Goal: Task Accomplishment & Management: Manage account settings

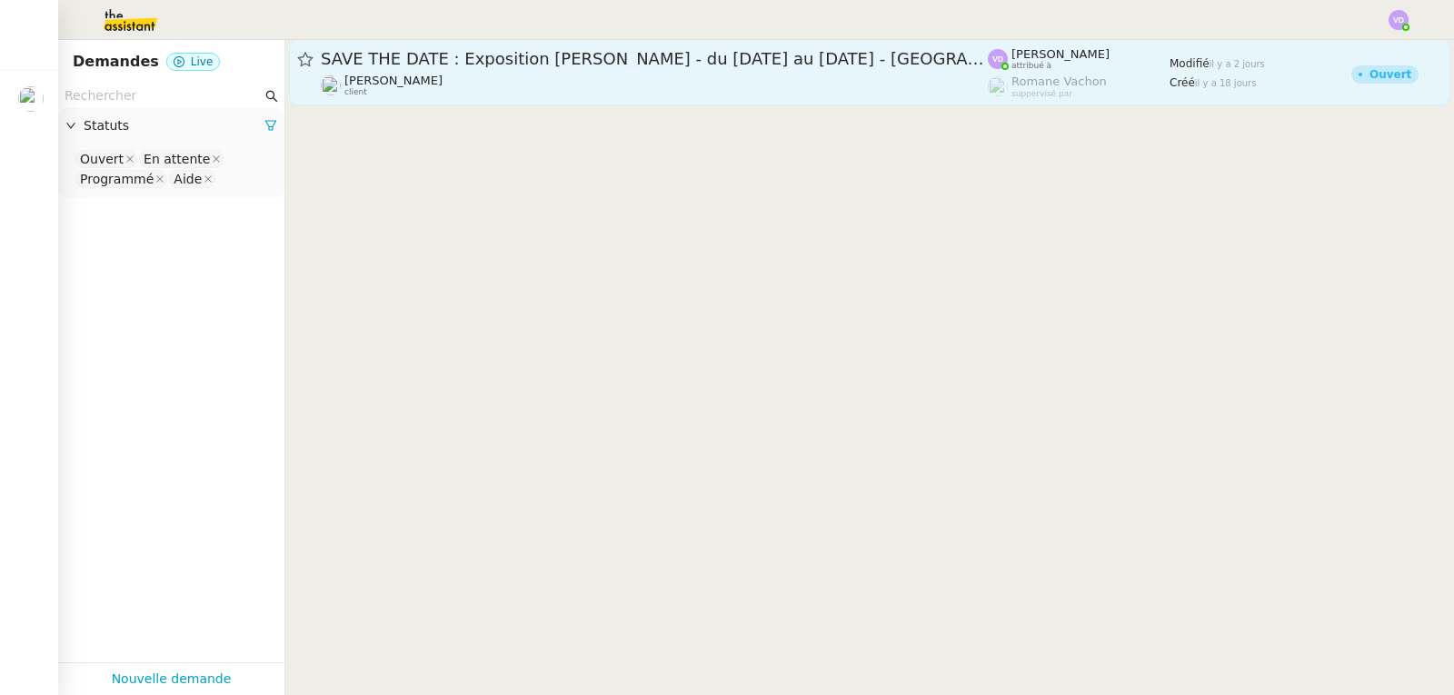
click at [423, 61] on span "SAVE THE DATE : Exposition [PERSON_NAME] - du [DATE] au [DATE] - [GEOGRAPHIC_DA…" at bounding box center [654, 59] width 667 height 16
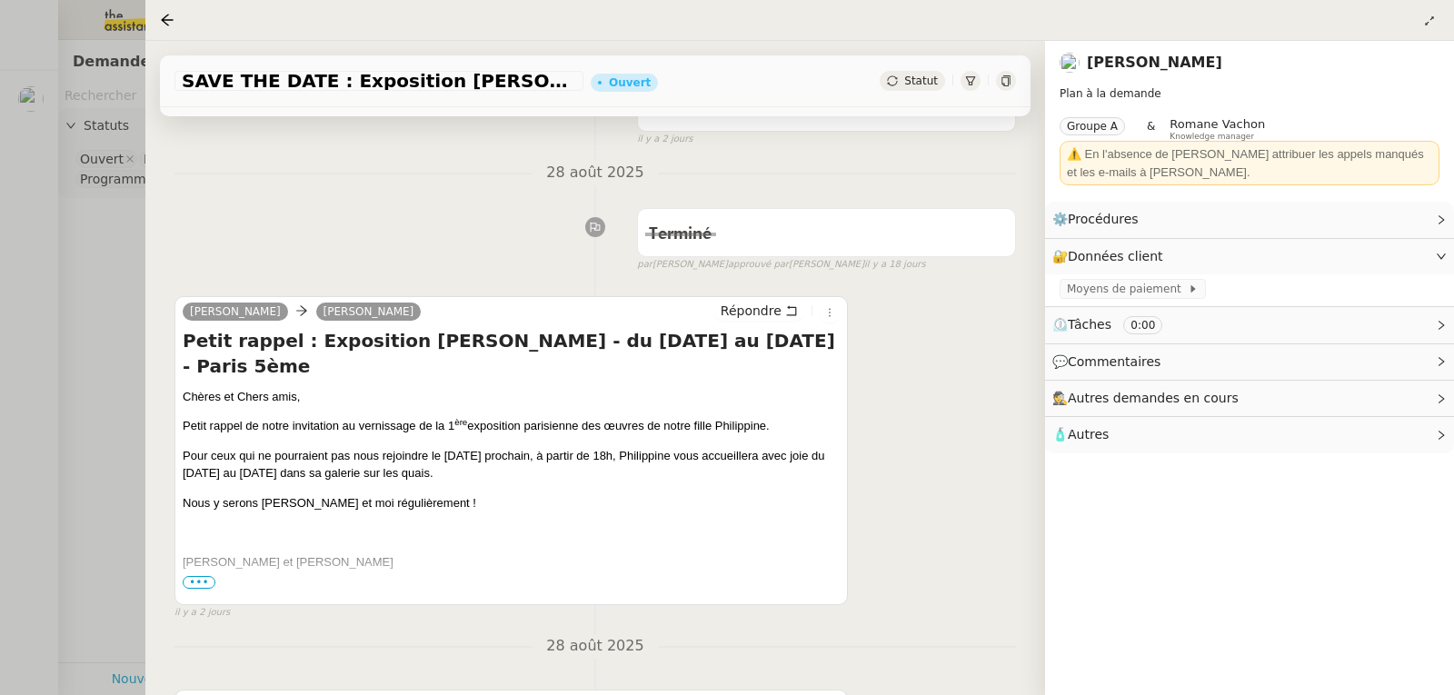
scroll to position [182, 0]
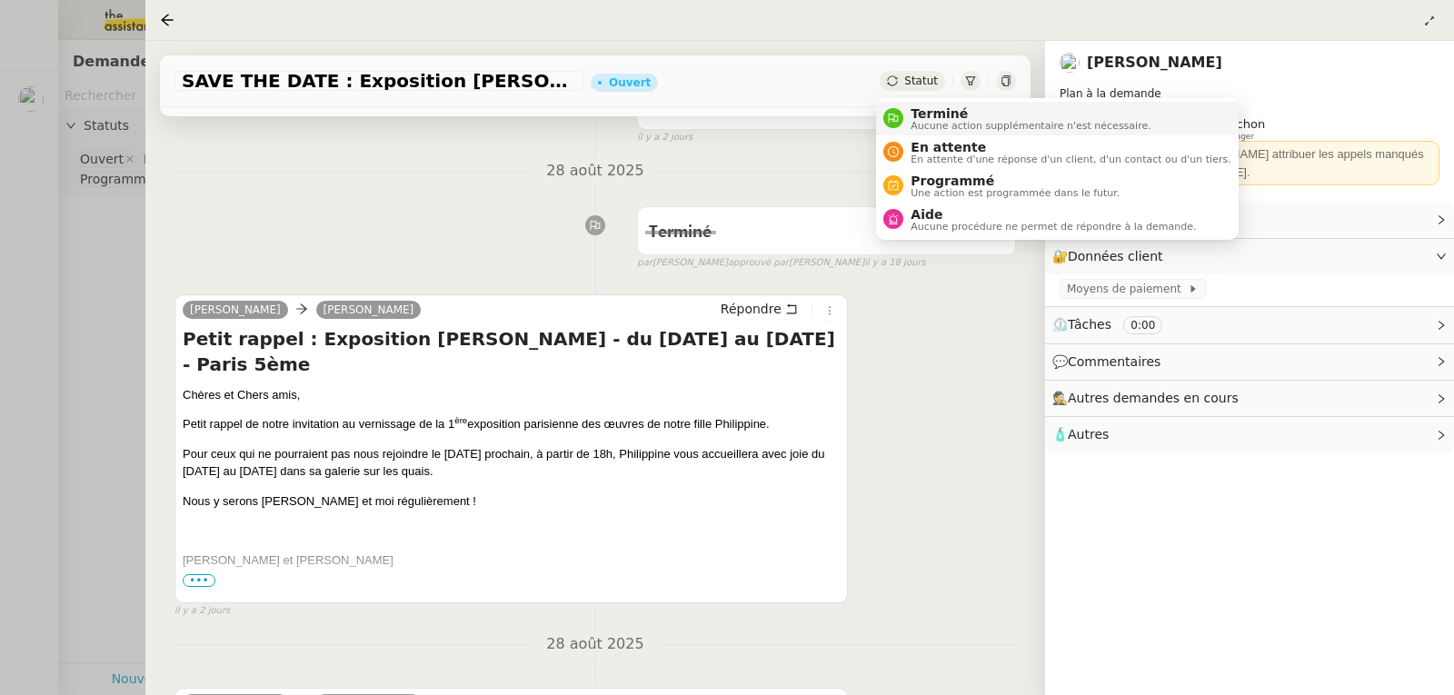
click at [926, 106] on span "Terminé" at bounding box center [1030, 113] width 240 height 15
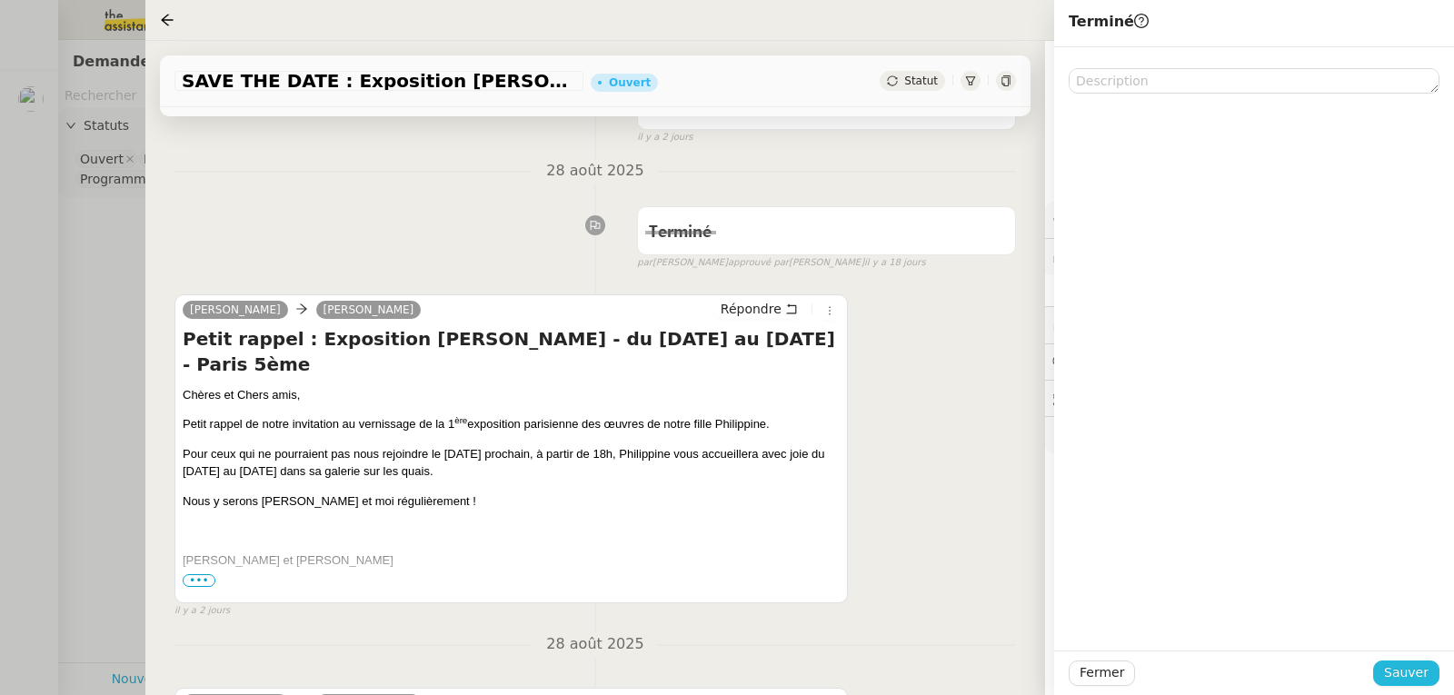
click at [1413, 673] on span "Sauver" at bounding box center [1406, 672] width 45 height 21
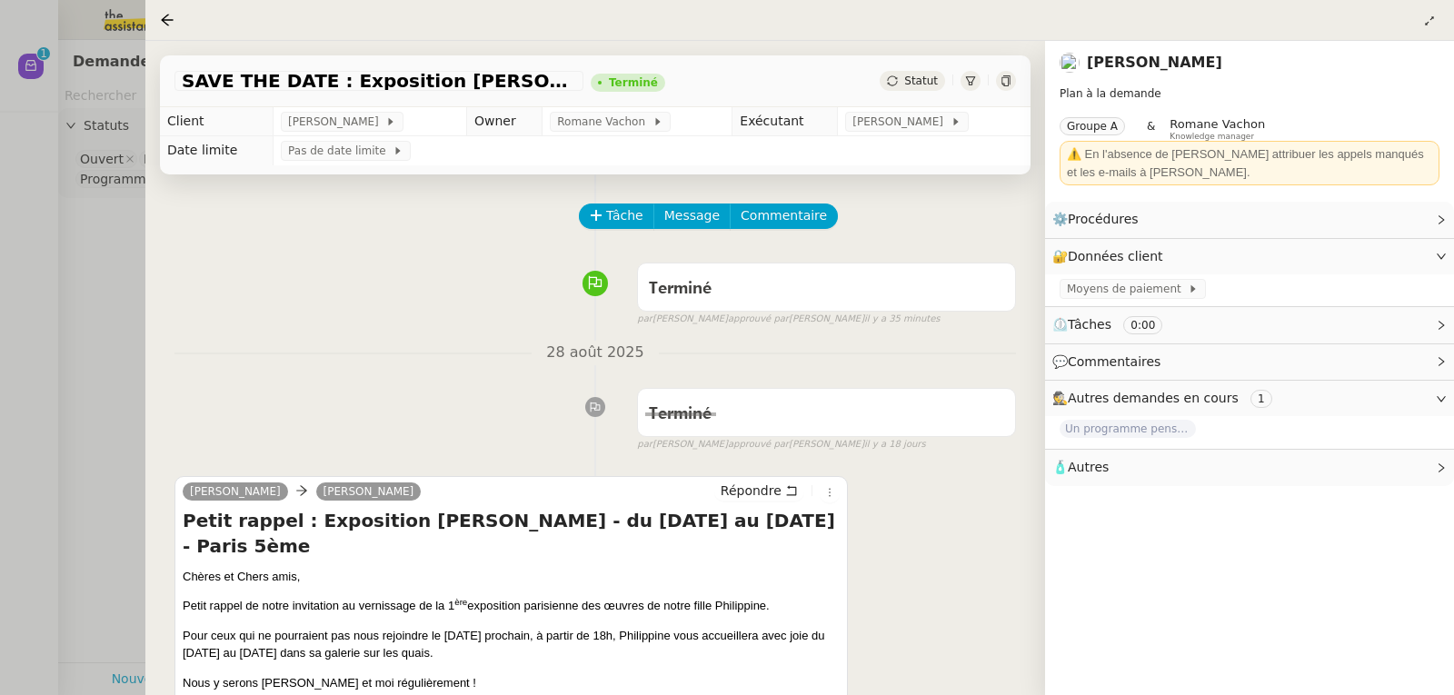
click at [115, 230] on div at bounding box center [727, 347] width 1454 height 695
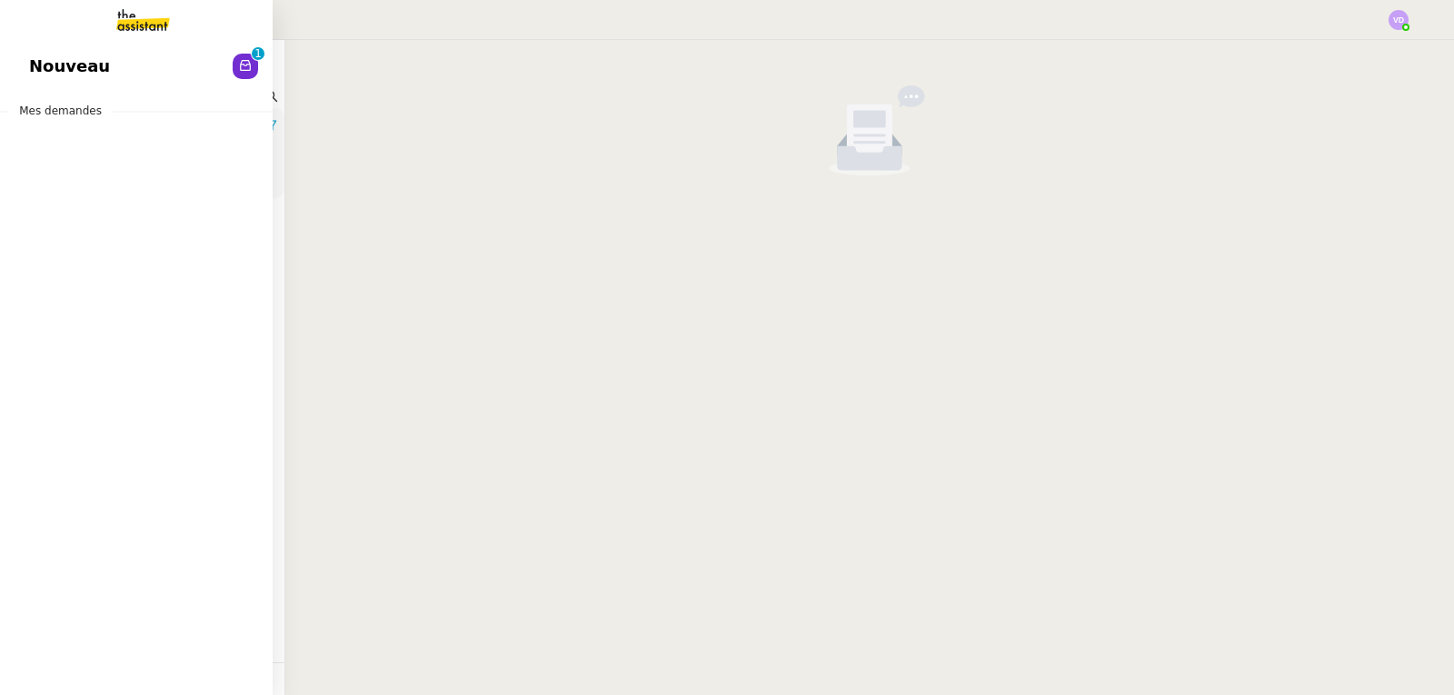
click at [47, 58] on span "Nouveau" at bounding box center [69, 66] width 81 height 27
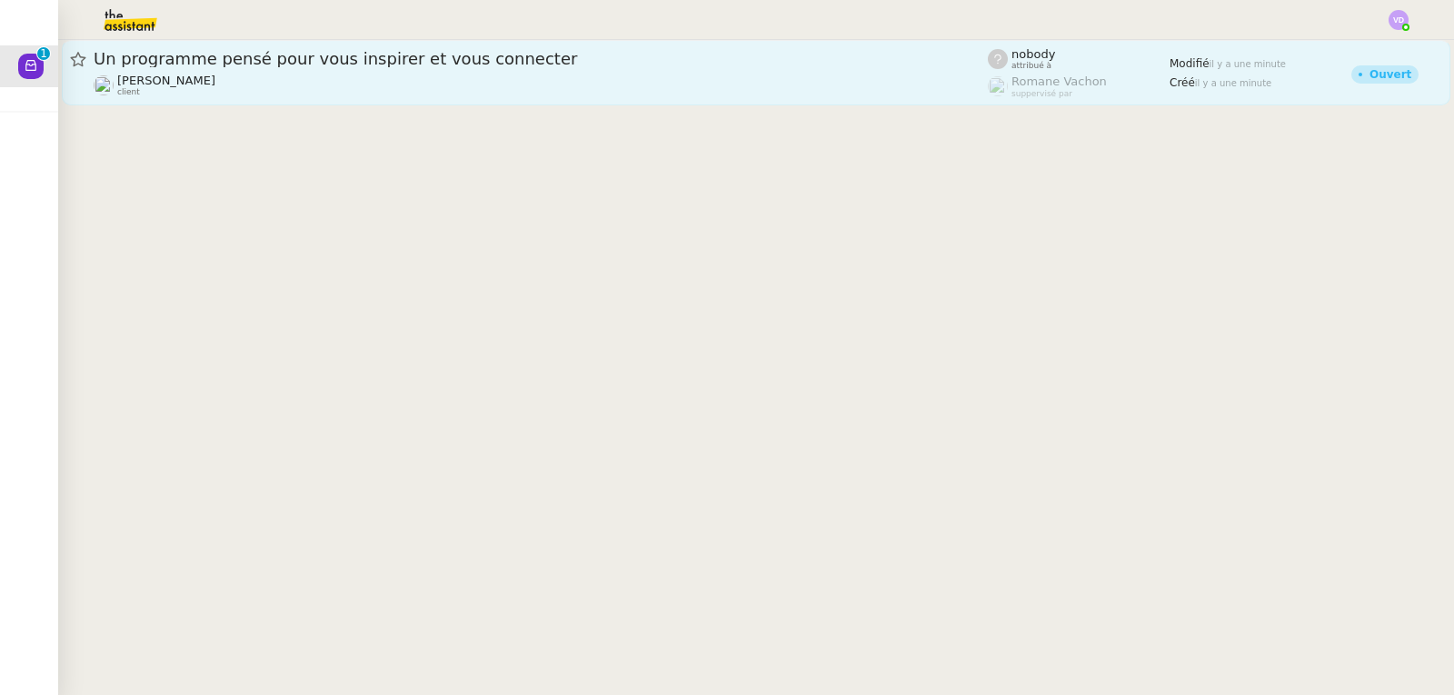
click at [507, 56] on span "Un programme pensé pour vous inspirer et vous connecter" at bounding box center [541, 59] width 894 height 16
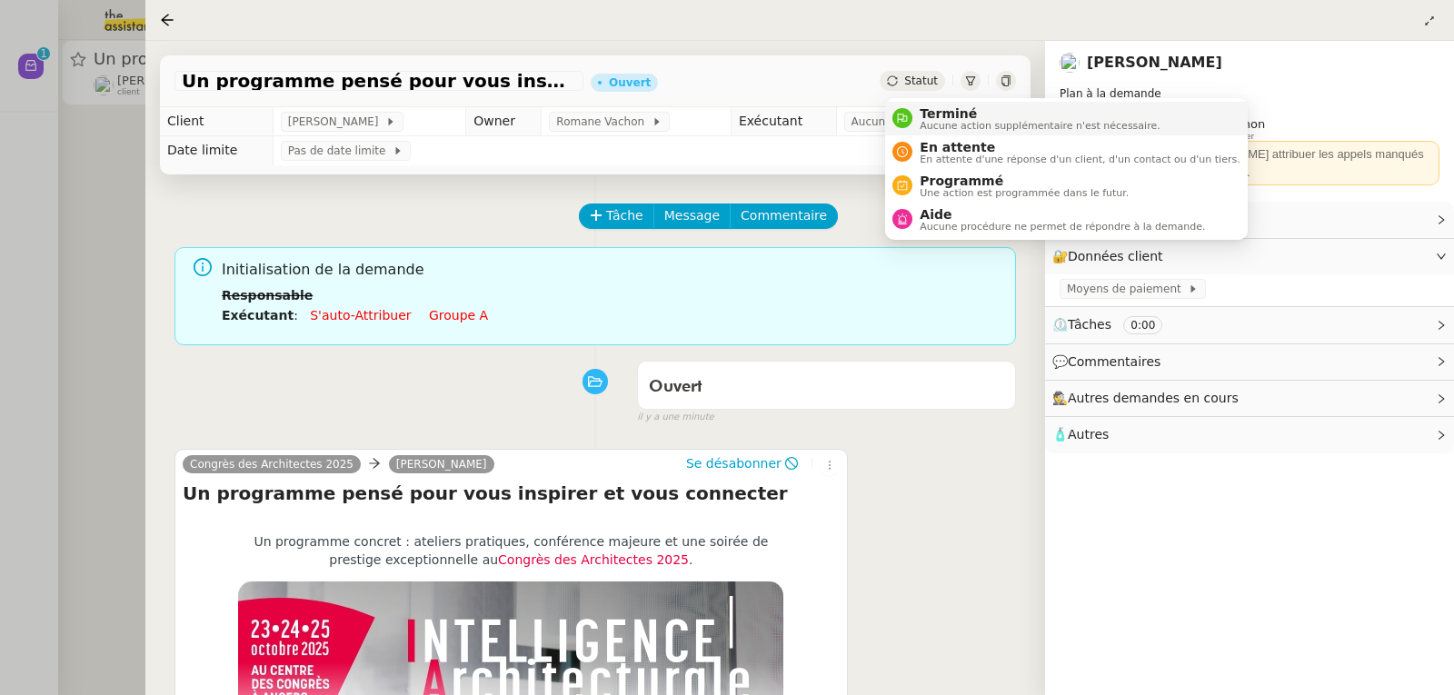
click at [941, 107] on span "Terminé" at bounding box center [1040, 113] width 240 height 15
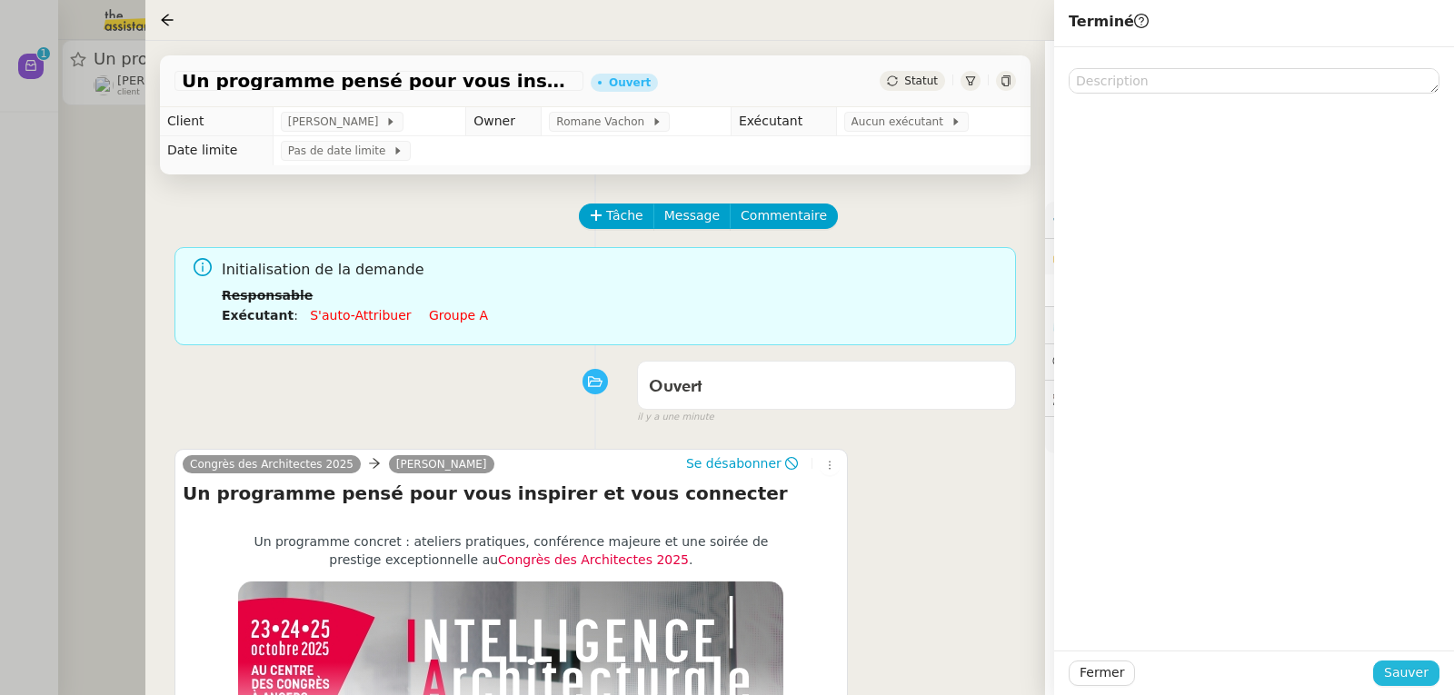
click at [1409, 673] on span "Sauver" at bounding box center [1406, 672] width 45 height 21
